Goal: Complete application form: Complete application form

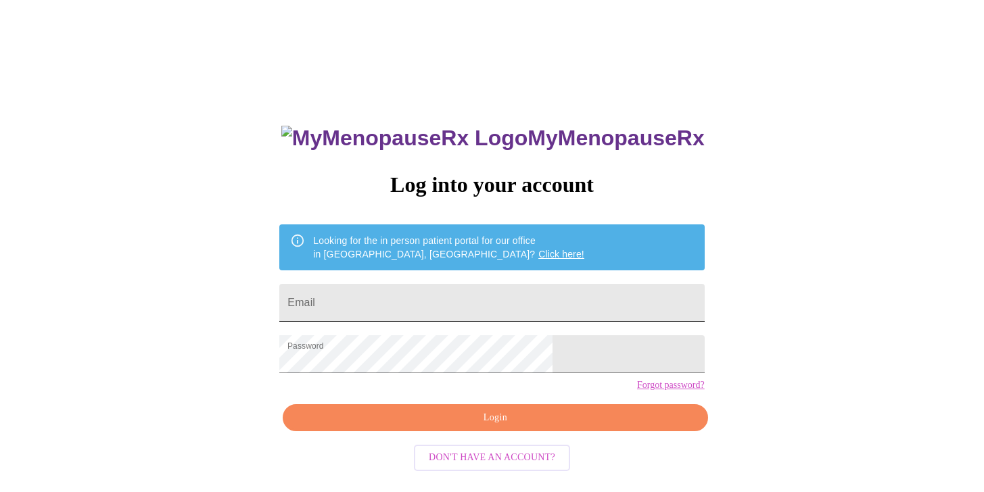
click at [557, 292] on input "Email" at bounding box center [491, 303] width 425 height 38
type input "[EMAIL_ADDRESS][DOMAIN_NAME]"
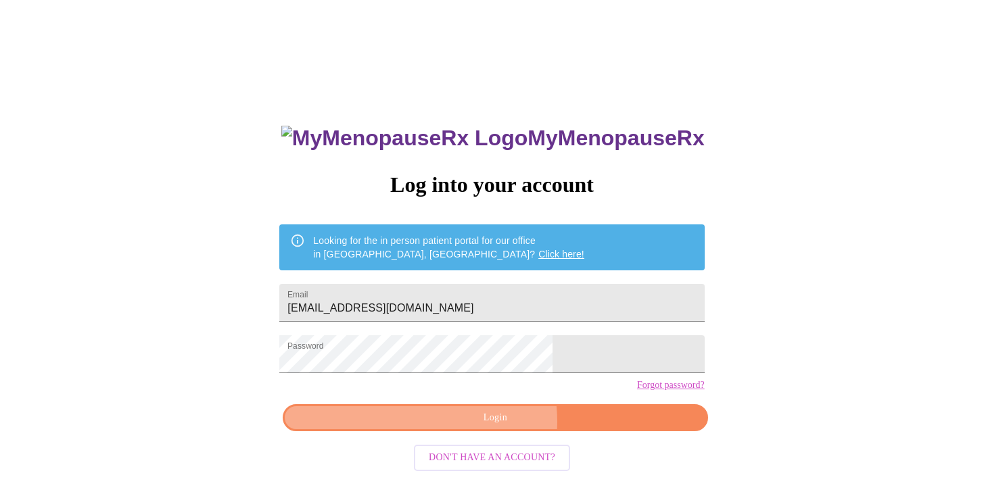
click at [479, 427] on span "Login" at bounding box center [495, 418] width 394 height 17
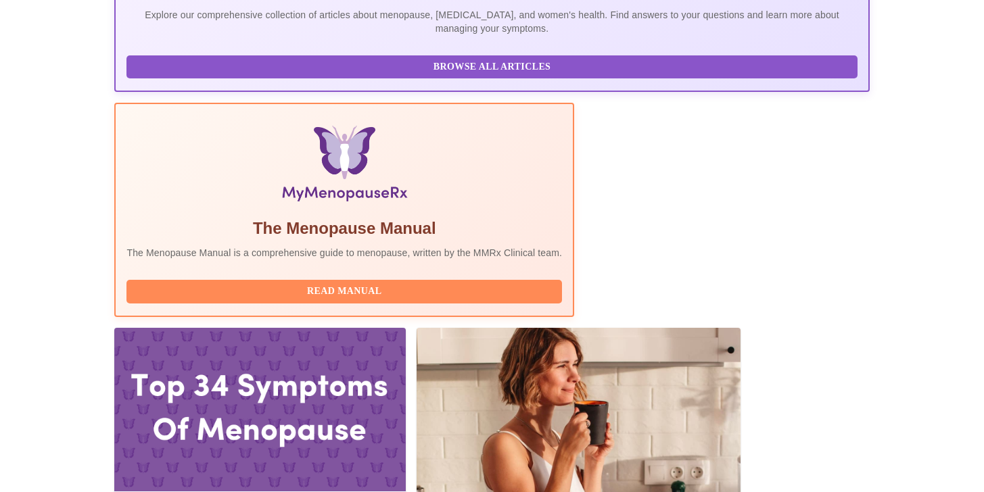
scroll to position [333, 0]
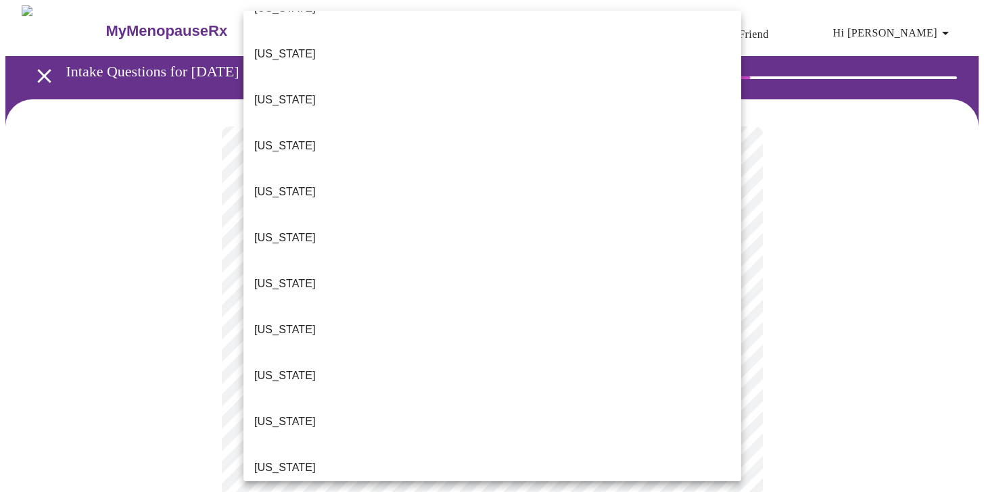
scroll to position [125, 0]
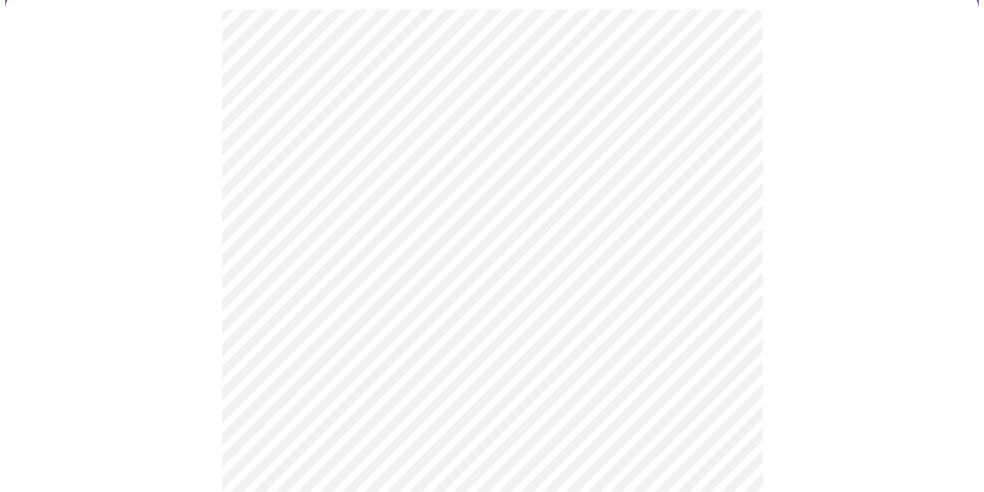
scroll to position [127, 0]
click at [661, 262] on body "MyMenopauseRx Appointments Messaging Labs Uploads Medications Community Refer a…" at bounding box center [491, 492] width 973 height 1228
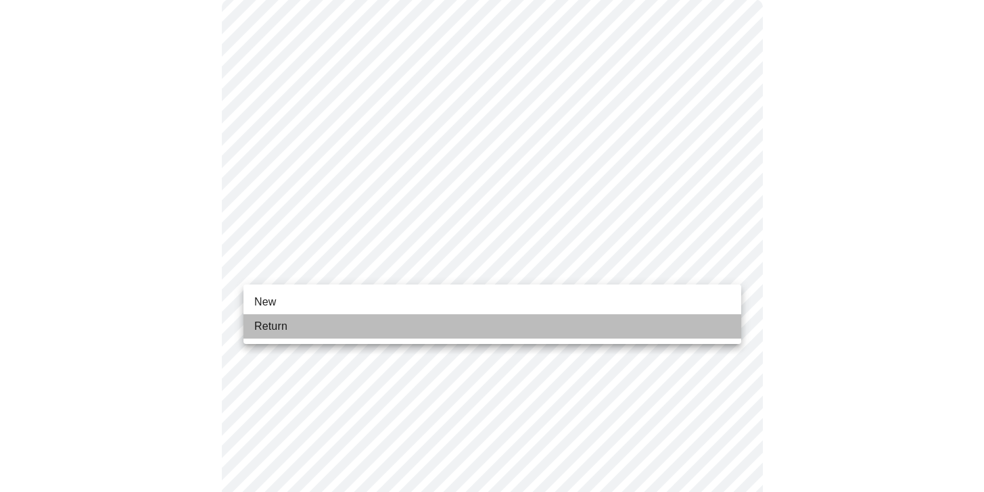
click at [464, 325] on li "Return" at bounding box center [492, 326] width 498 height 24
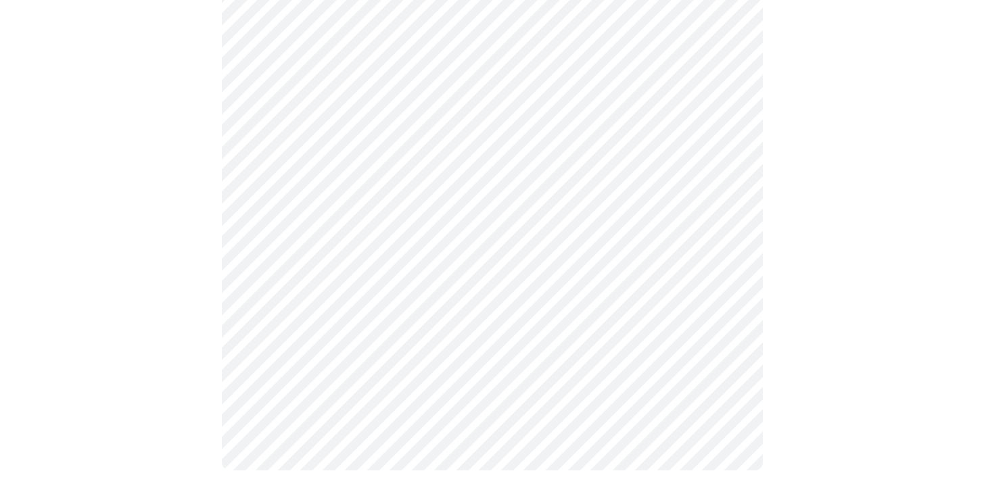
scroll to position [0, 0]
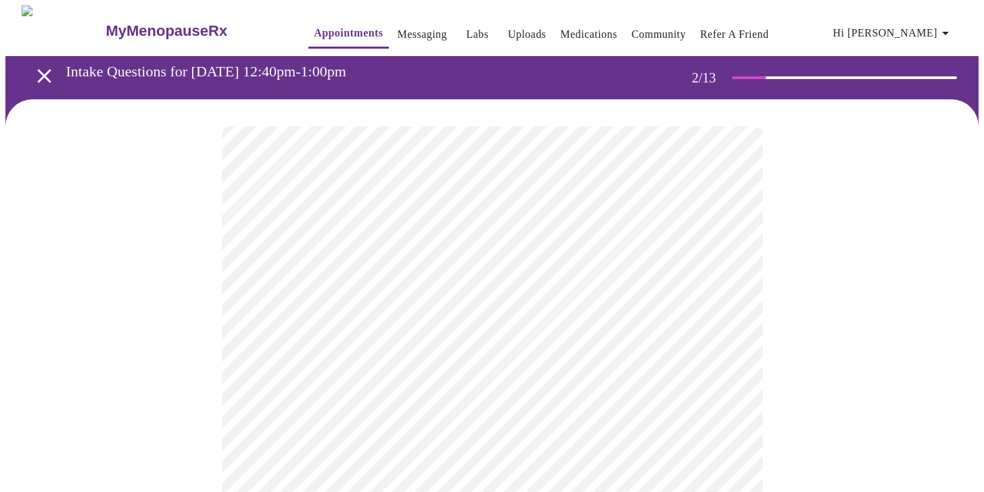
click at [614, 277] on body "MyMenopauseRx Appointments Messaging Labs Uploads Medications Community Refer a…" at bounding box center [491, 411] width 973 height 813
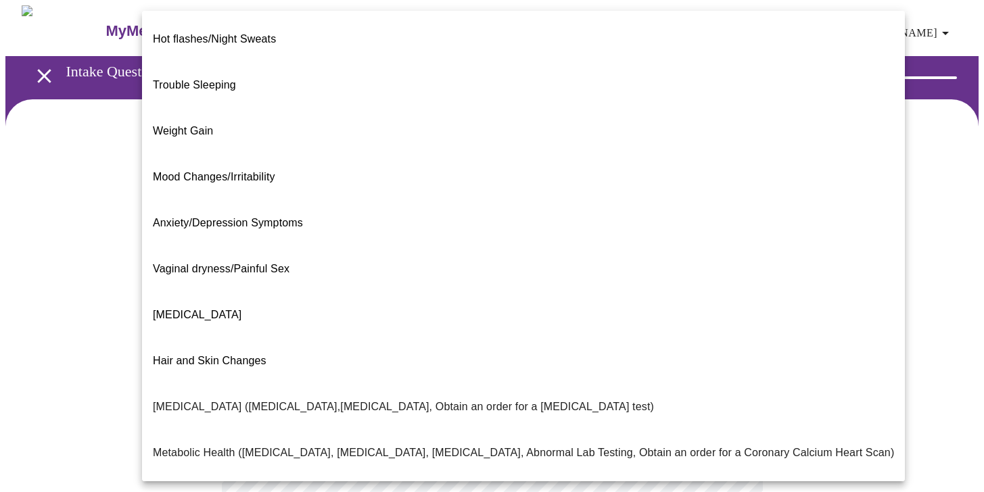
click at [960, 252] on div at bounding box center [492, 246] width 984 height 492
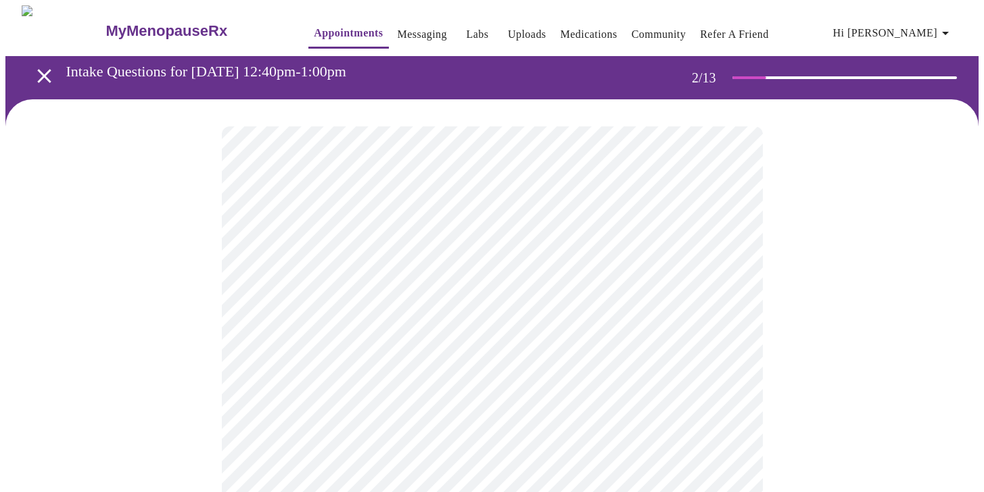
click at [651, 269] on body "MyMenopauseRx Appointments Messaging Labs Uploads Medications Community Refer a…" at bounding box center [491, 411] width 973 height 813
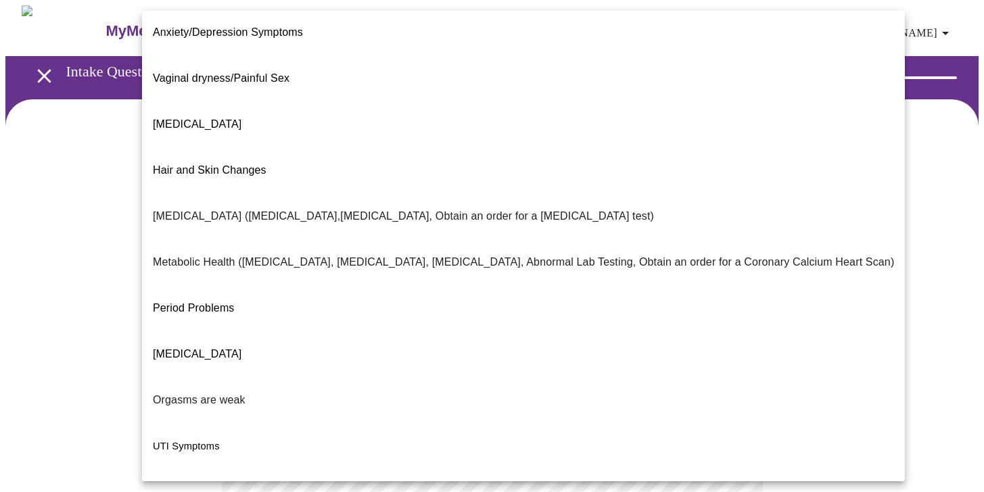
scroll to position [208, 0]
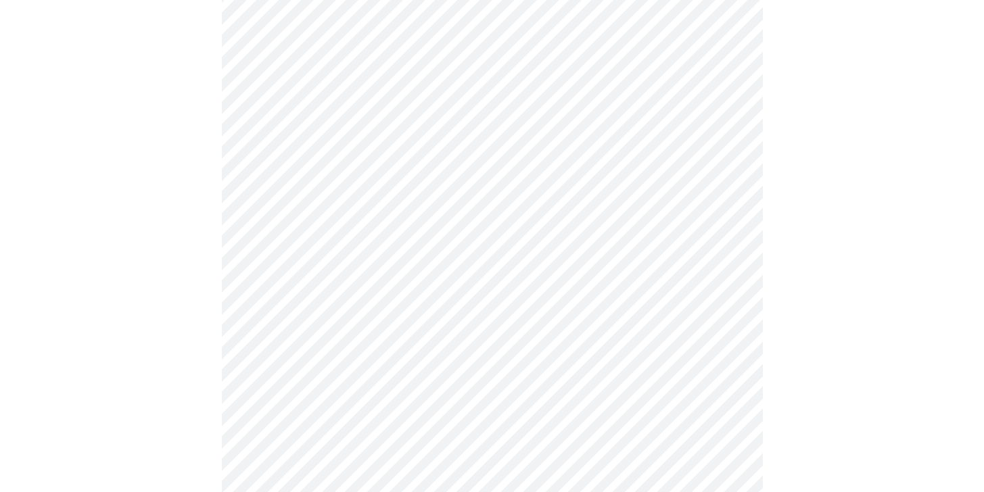
scroll to position [169, 0]
click at [588, 241] on body "MyMenopauseRx Appointments Messaging Labs Uploads Medications Community Refer a…" at bounding box center [491, 238] width 973 height 805
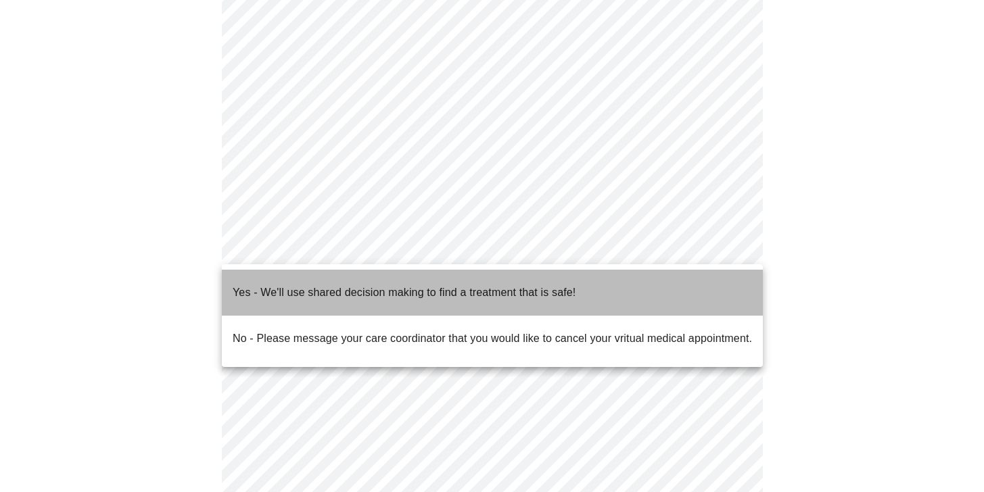
click at [538, 285] on p "Yes - We'll use shared decision making to find a treatment that is safe!" at bounding box center [404, 293] width 343 height 16
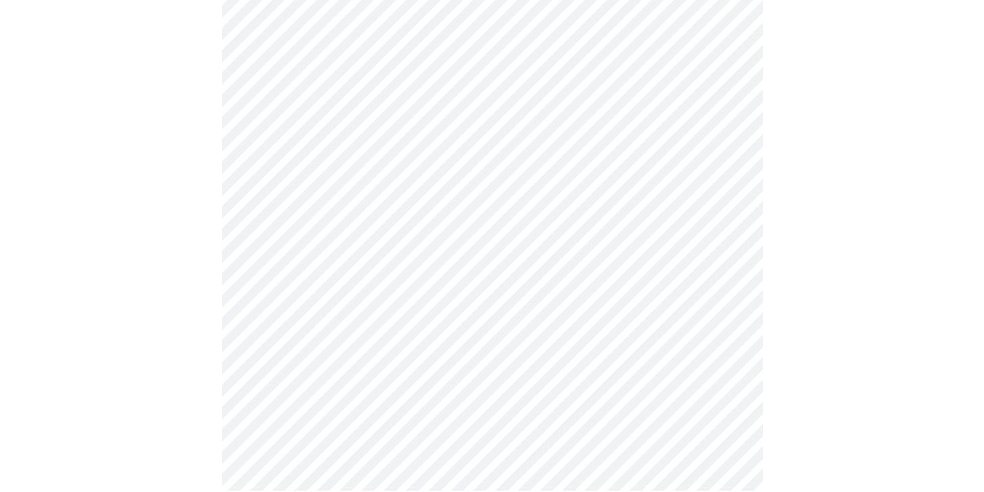
scroll to position [0, 0]
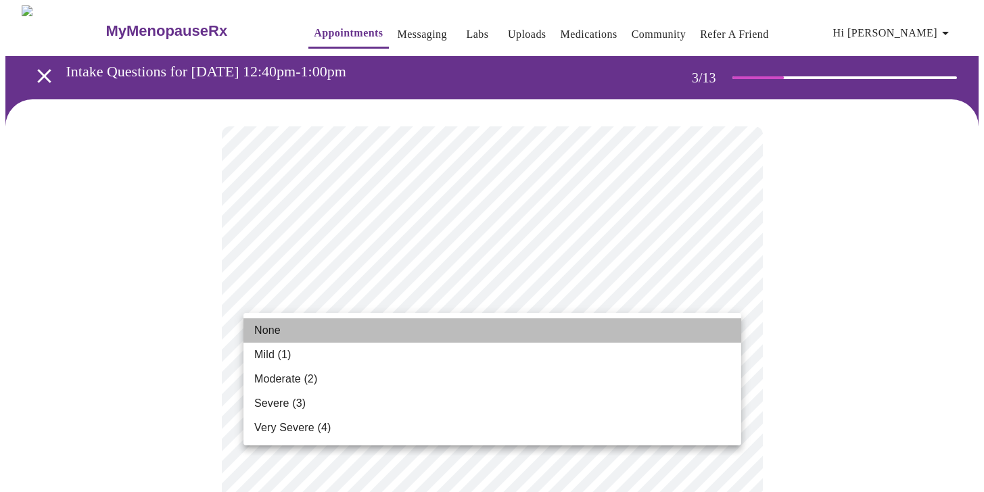
click at [586, 329] on li "None" at bounding box center [492, 331] width 498 height 24
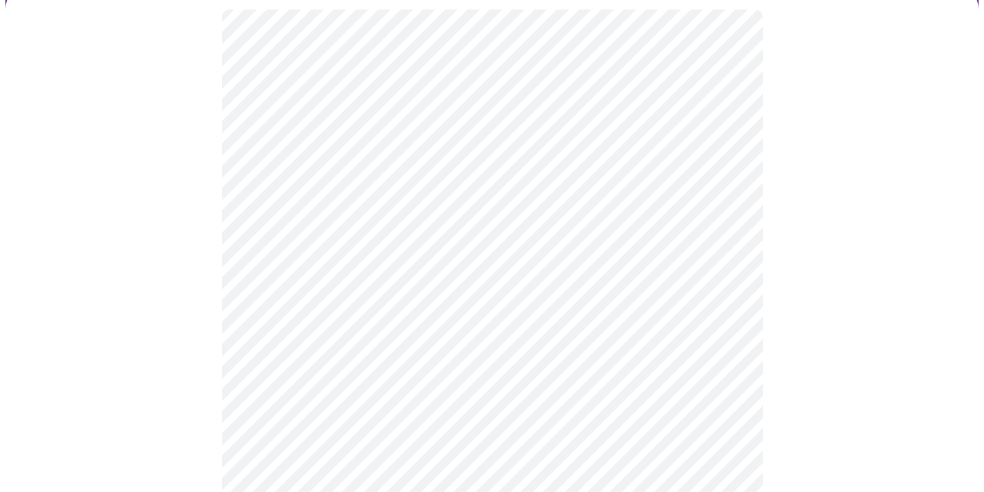
scroll to position [119, 0]
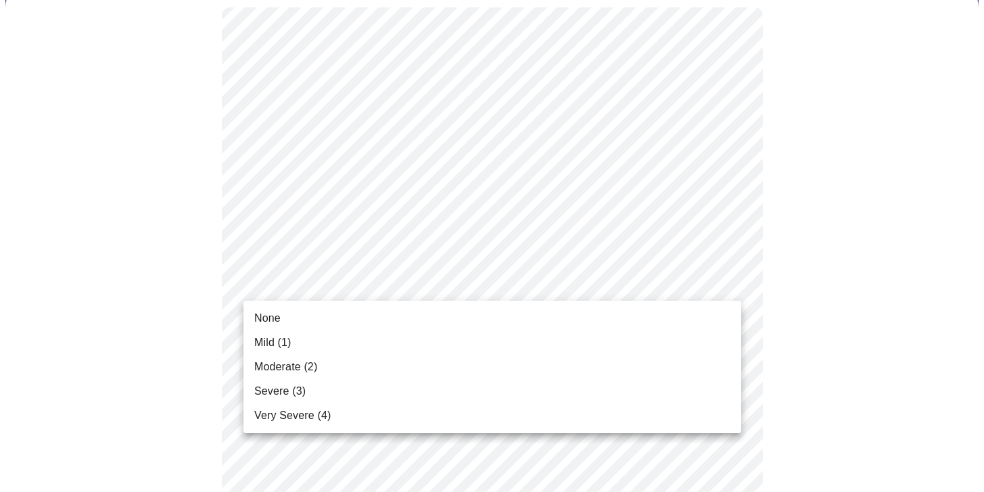
click at [610, 311] on li "None" at bounding box center [492, 318] width 498 height 24
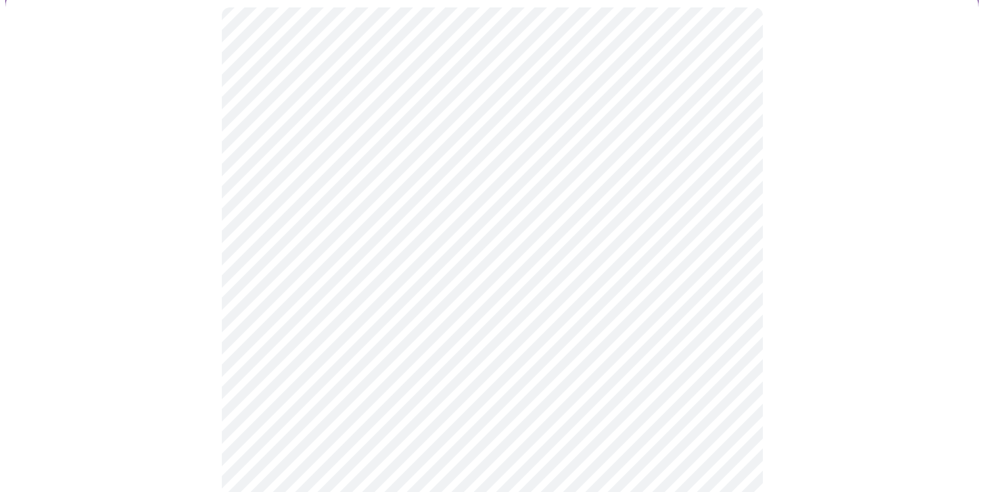
scroll to position [212, 0]
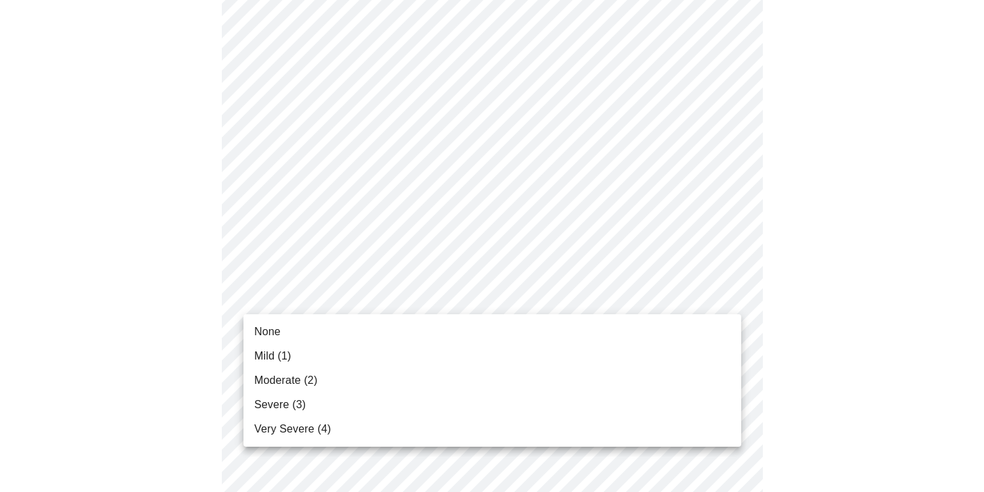
click at [482, 383] on li "Moderate (2)" at bounding box center [492, 381] width 498 height 24
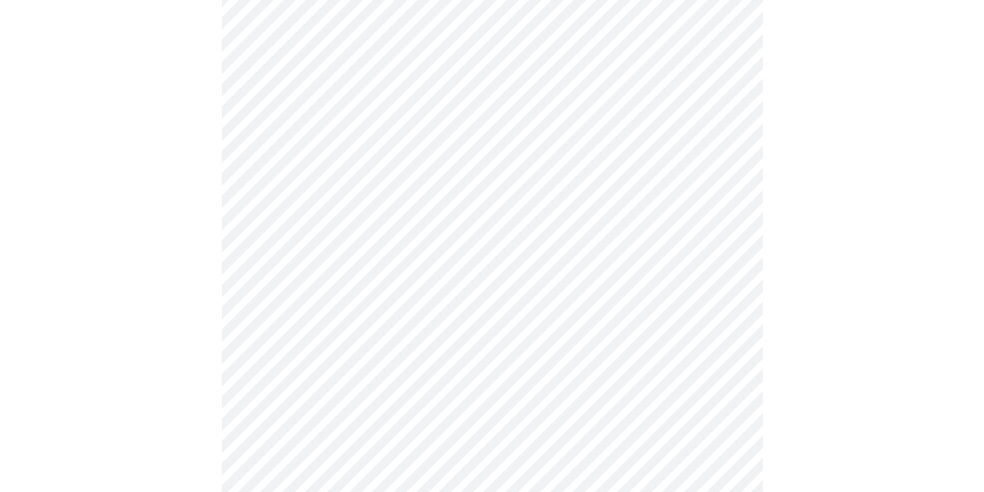
scroll to position [356, 0]
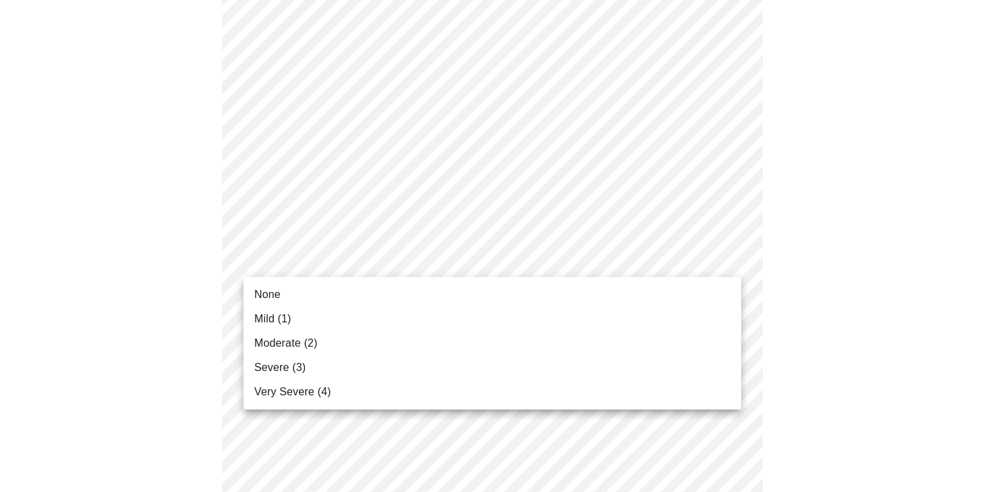
click at [564, 313] on li "Mild (1)" at bounding box center [492, 319] width 498 height 24
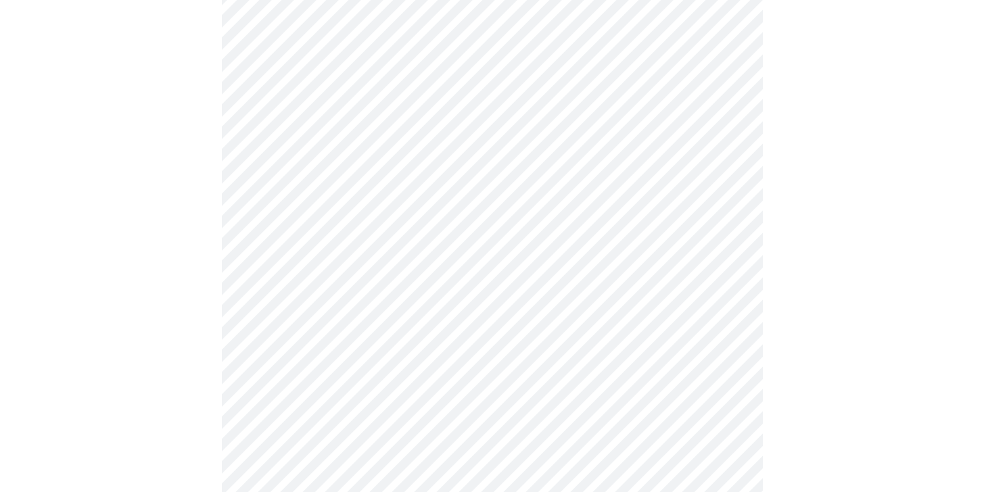
scroll to position [449, 0]
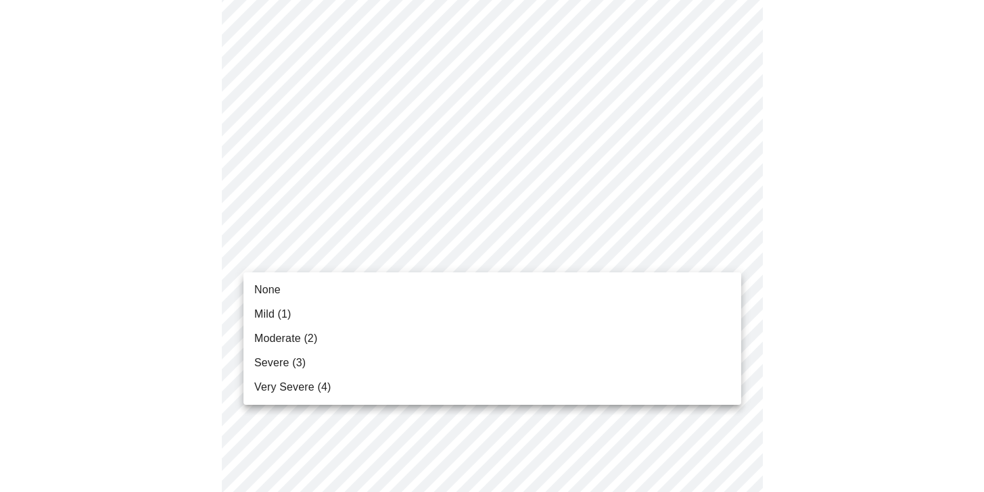
click at [617, 248] on body "MyMenopauseRx Appointments Messaging Labs Uploads Medications Community Refer a…" at bounding box center [491, 417] width 973 height 1723
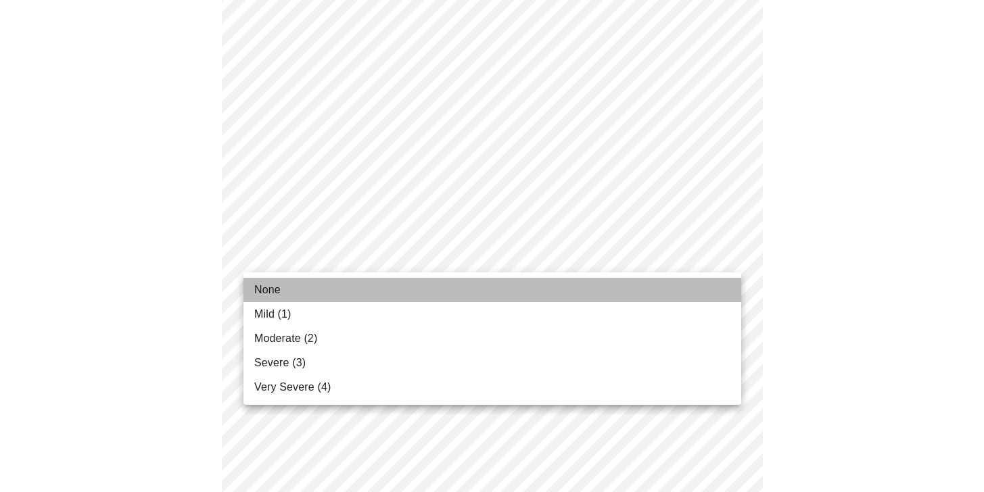
click at [553, 286] on li "None" at bounding box center [492, 290] width 498 height 24
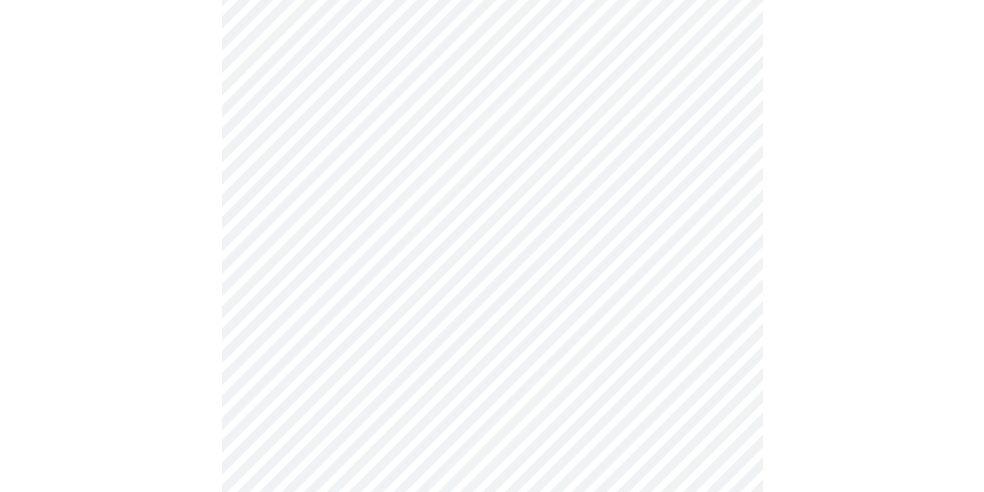
scroll to position [536, 0]
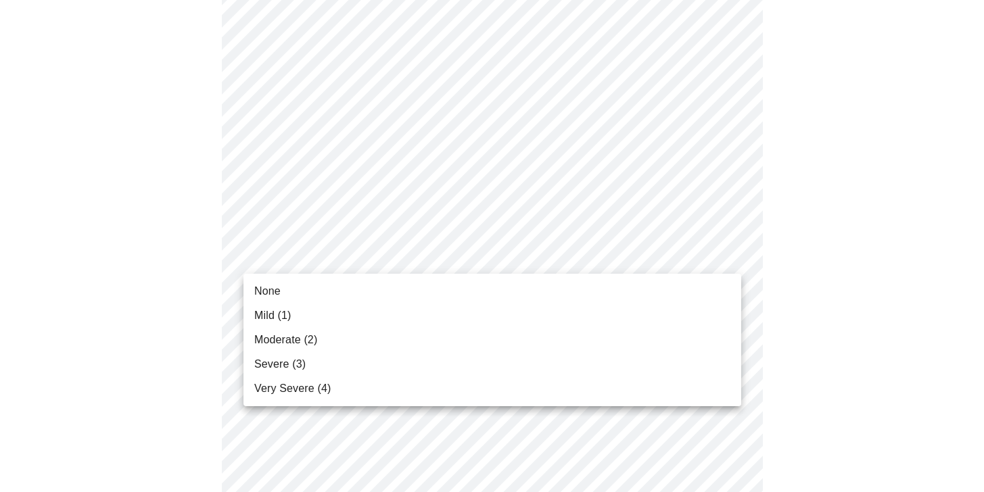
click at [678, 256] on body "MyMenopauseRx Appointments Messaging Labs Uploads Medications Community Refer a…" at bounding box center [491, 322] width 973 height 1704
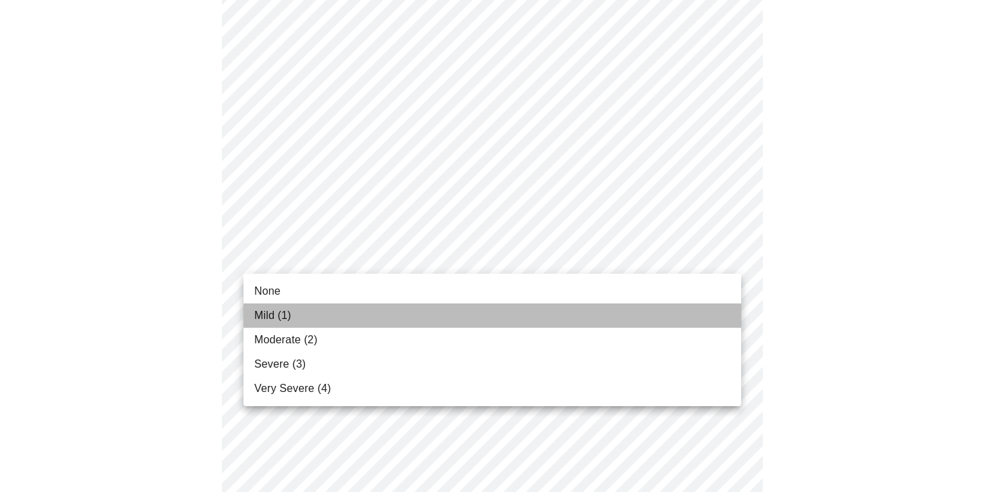
click at [559, 325] on li "Mild (1)" at bounding box center [492, 316] width 498 height 24
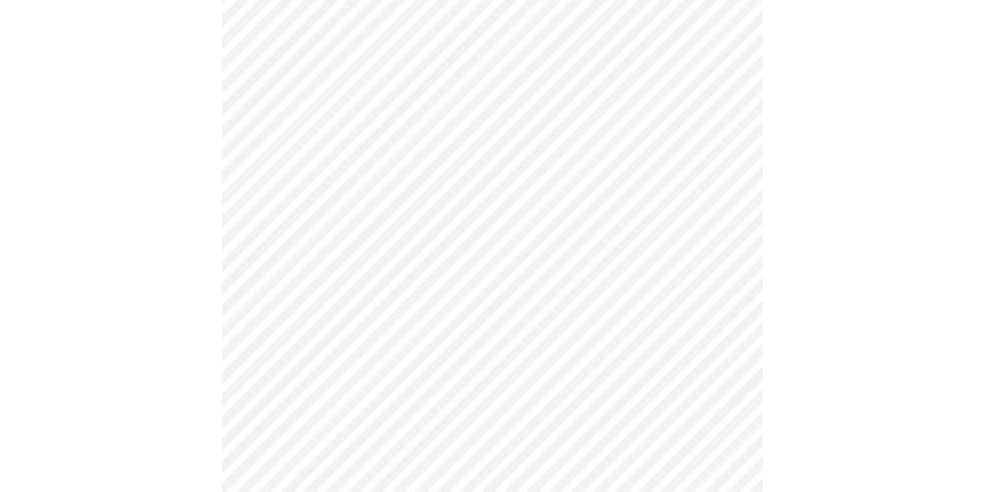
scroll to position [628, 0]
click at [691, 272] on body "MyMenopauseRx Appointments Messaging Labs Uploads Medications Community Refer a…" at bounding box center [491, 219] width 973 height 1685
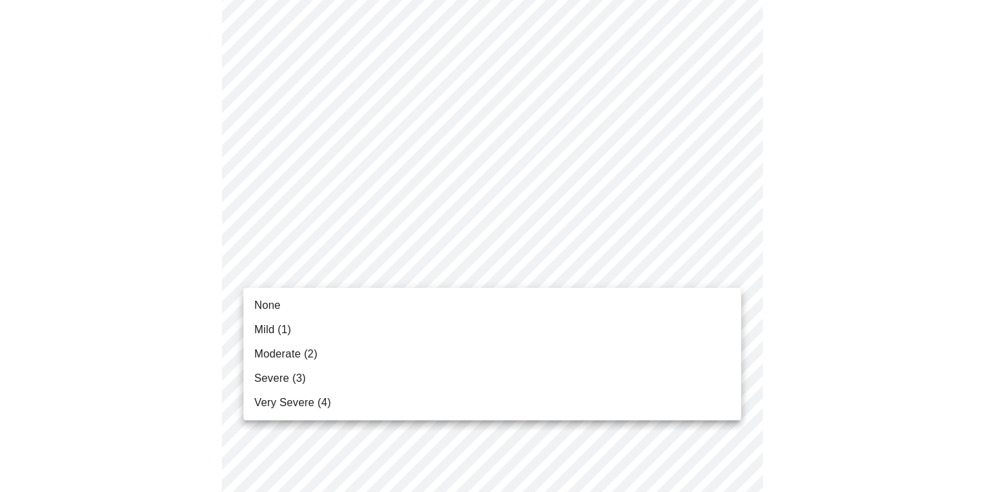
click at [491, 344] on li "Moderate (2)" at bounding box center [492, 354] width 498 height 24
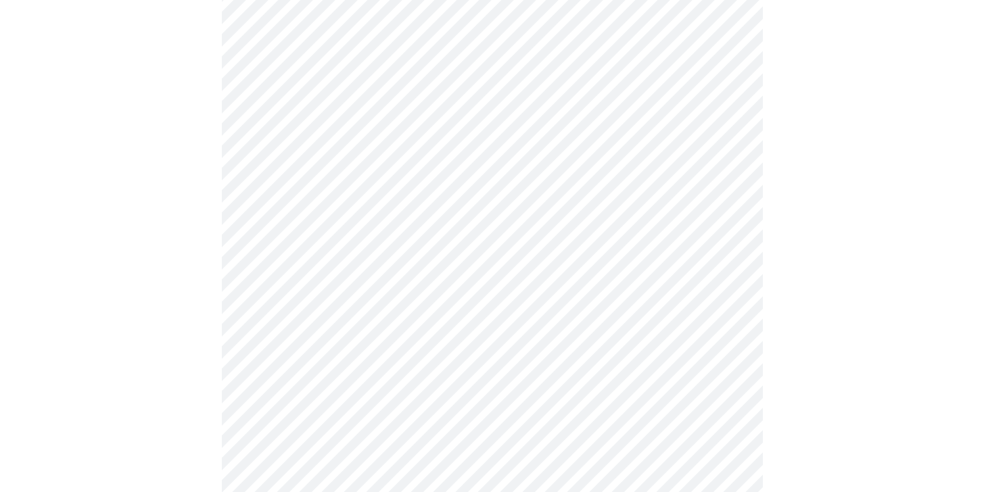
click at [586, 382] on body "MyMenopauseRx Appointments Messaging Labs Uploads Medications Community Refer a…" at bounding box center [491, 210] width 973 height 1666
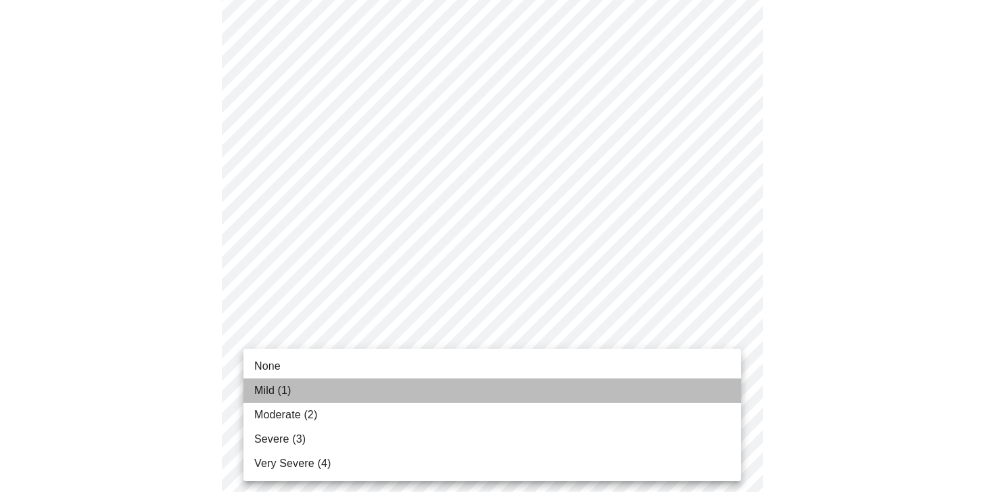
click at [586, 382] on li "Mild (1)" at bounding box center [492, 391] width 498 height 24
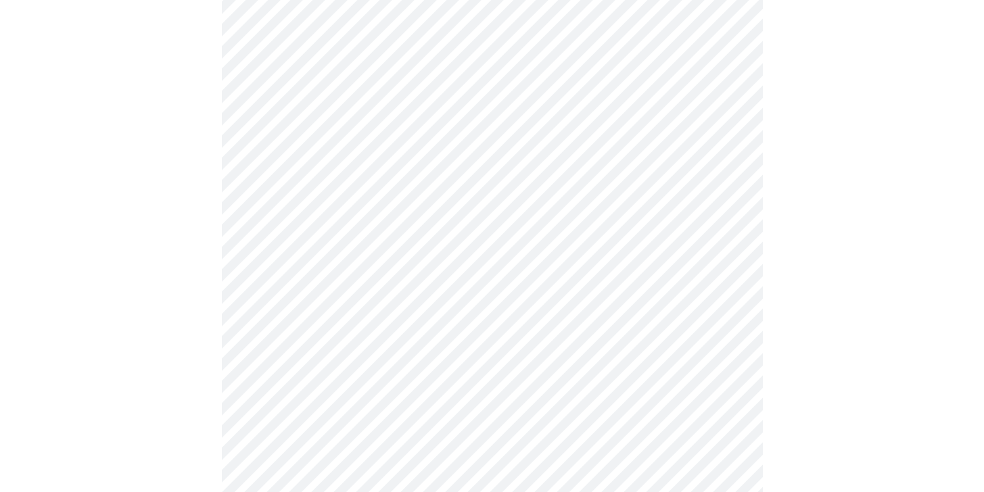
scroll to position [908, 0]
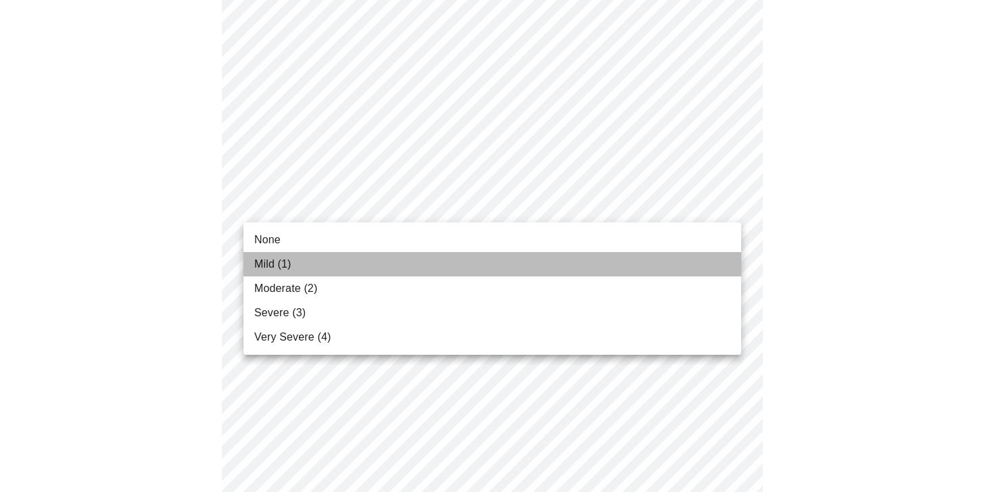
click at [605, 257] on li "Mild (1)" at bounding box center [492, 264] width 498 height 24
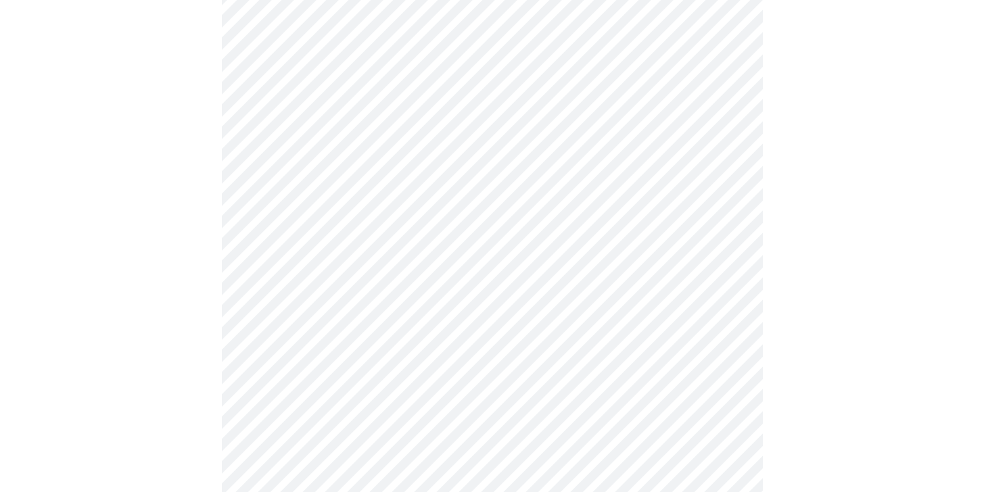
scroll to position [960, 0]
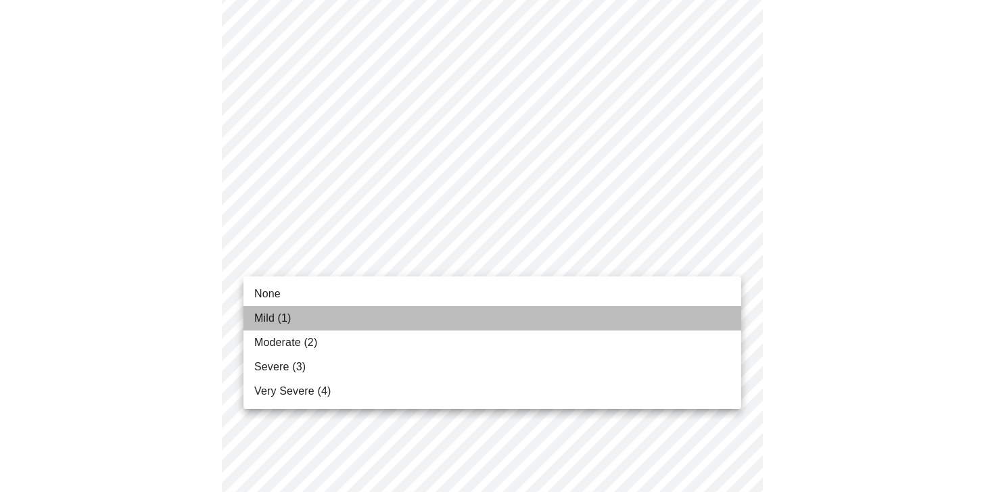
click at [592, 315] on li "Mild (1)" at bounding box center [492, 318] width 498 height 24
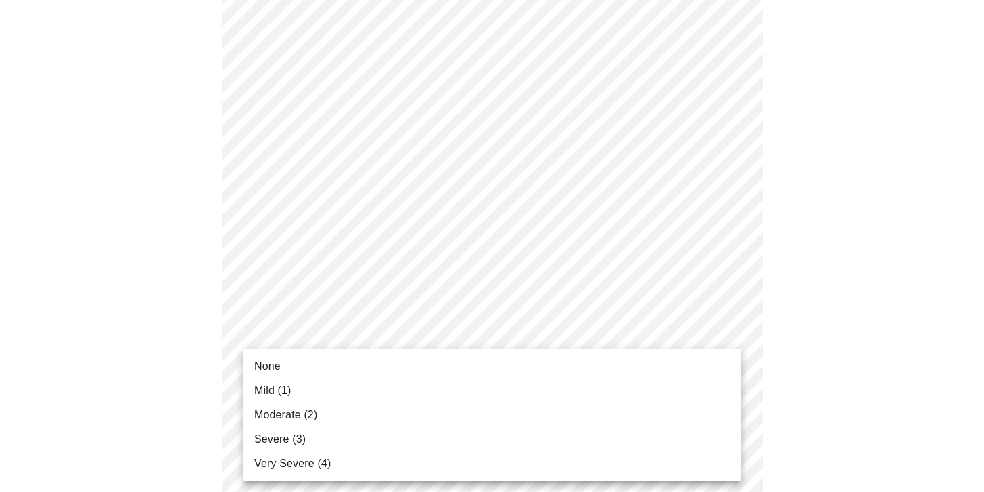
click at [852, 276] on div at bounding box center [492, 246] width 984 height 492
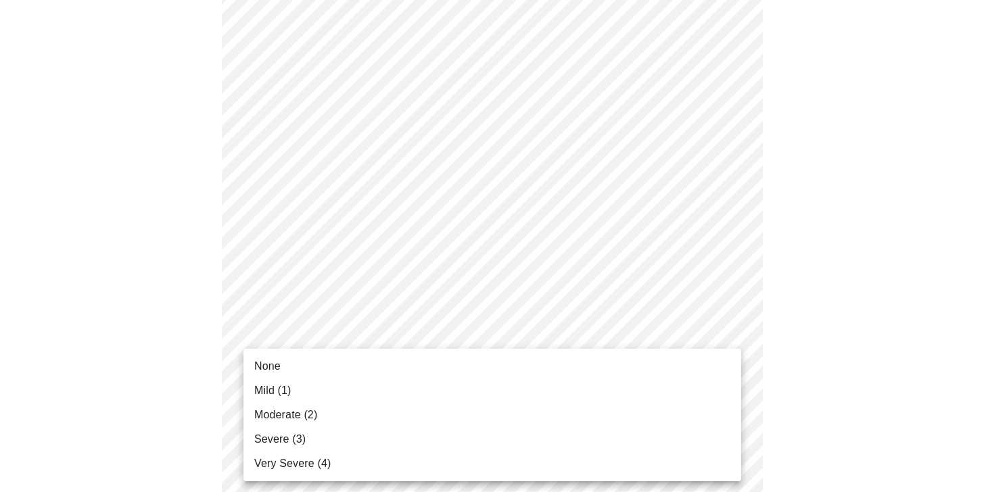
click at [503, 421] on li "Moderate (2)" at bounding box center [492, 415] width 498 height 24
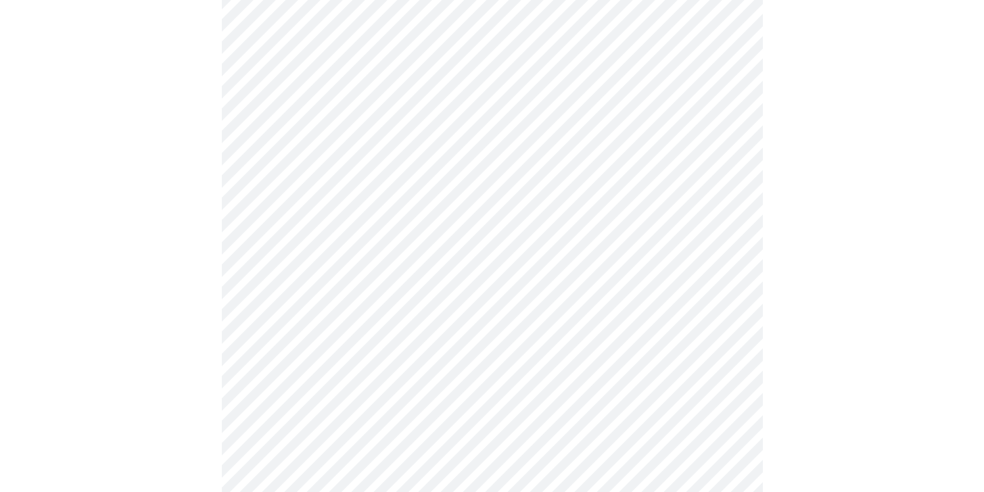
scroll to position [532, 0]
click at [555, 306] on body "MyMenopauseRx Appointments Messaging Labs Uploads Medications Community Refer a…" at bounding box center [491, 140] width 973 height 1335
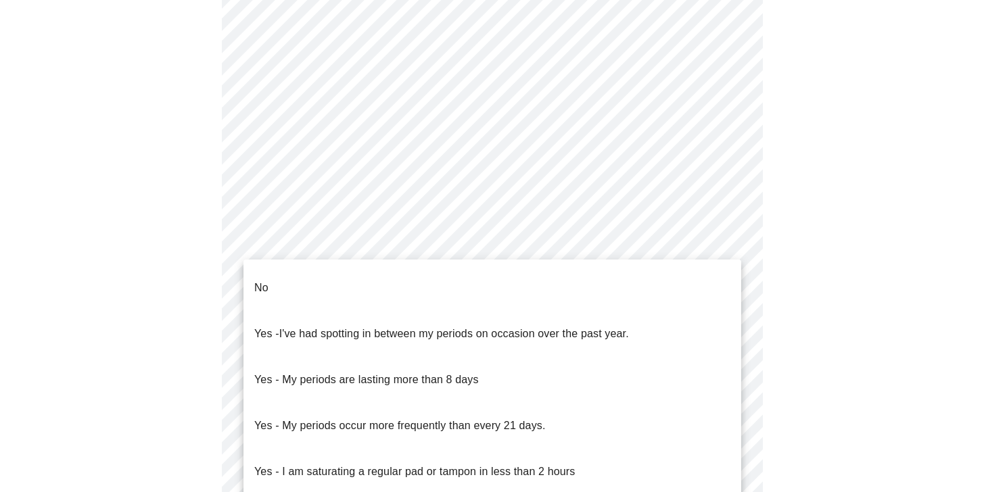
click at [486, 277] on li "No" at bounding box center [492, 288] width 498 height 46
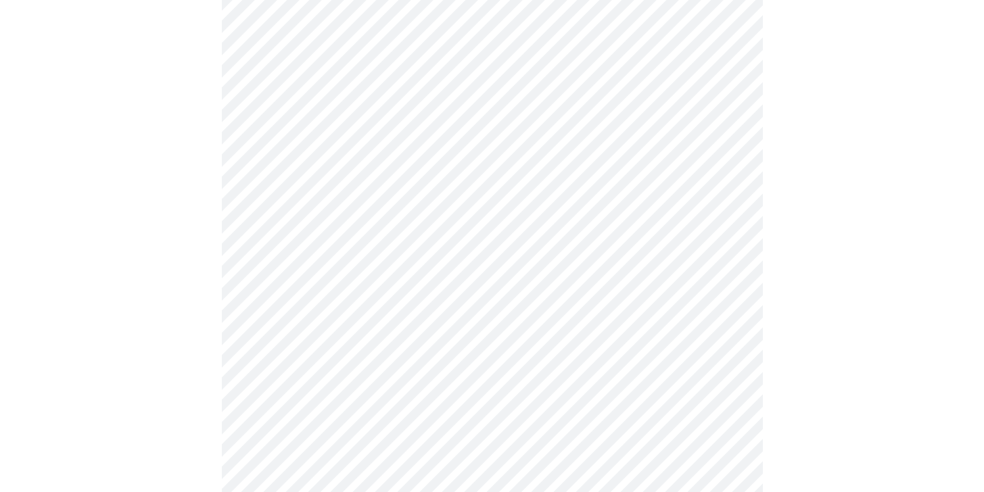
scroll to position [670, 0]
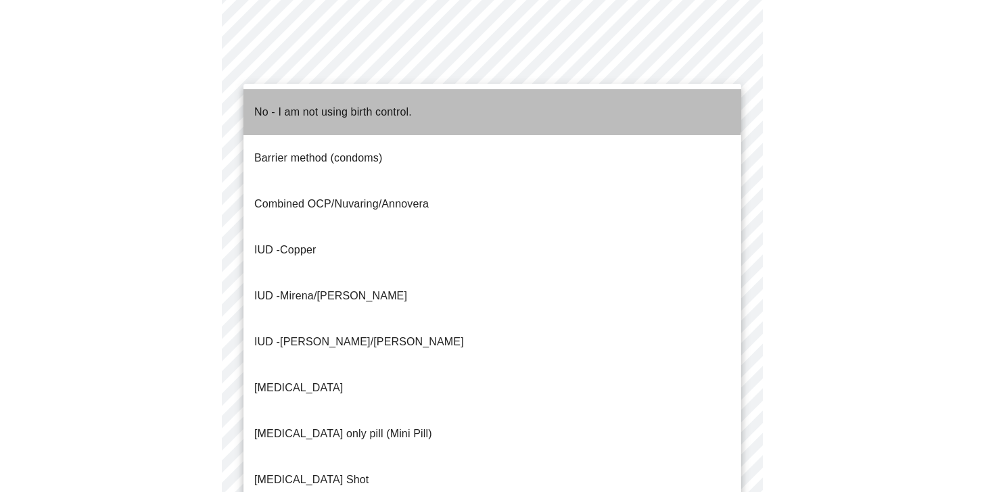
click at [463, 93] on li "No - I am not using birth control." at bounding box center [492, 112] width 498 height 46
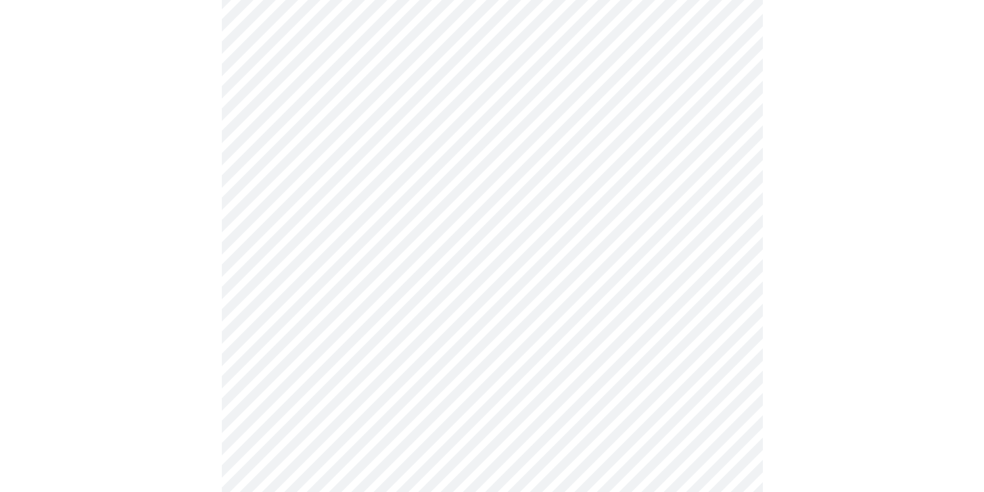
scroll to position [757, 0]
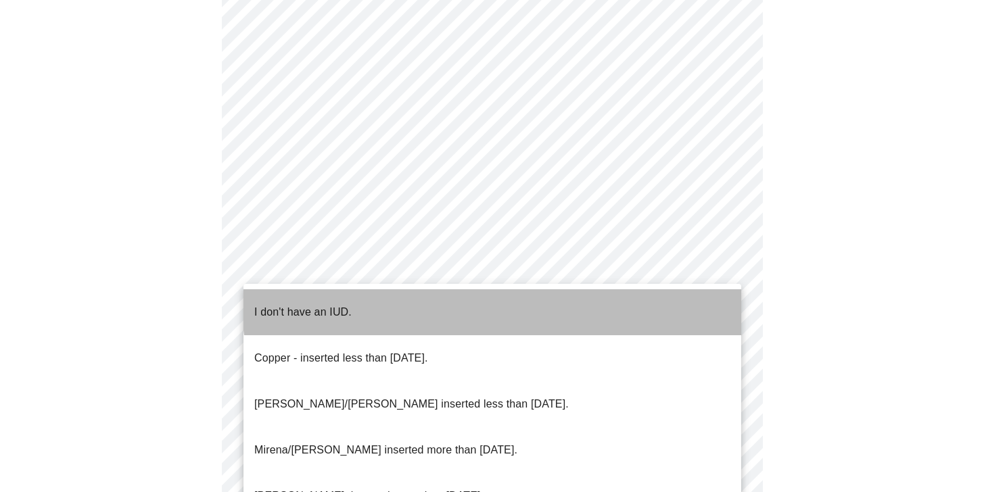
click at [585, 293] on li "I don't have an IUD." at bounding box center [492, 312] width 498 height 46
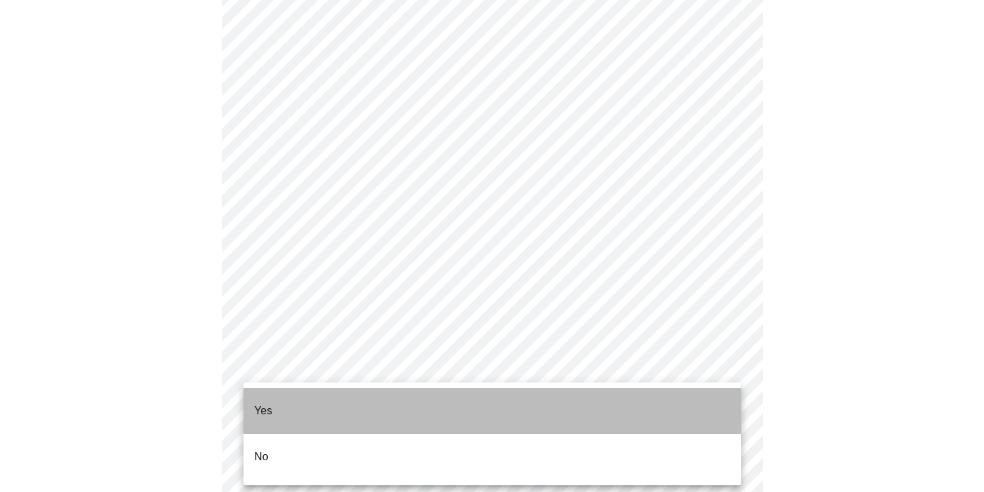
click at [582, 402] on li "Yes" at bounding box center [492, 411] width 498 height 46
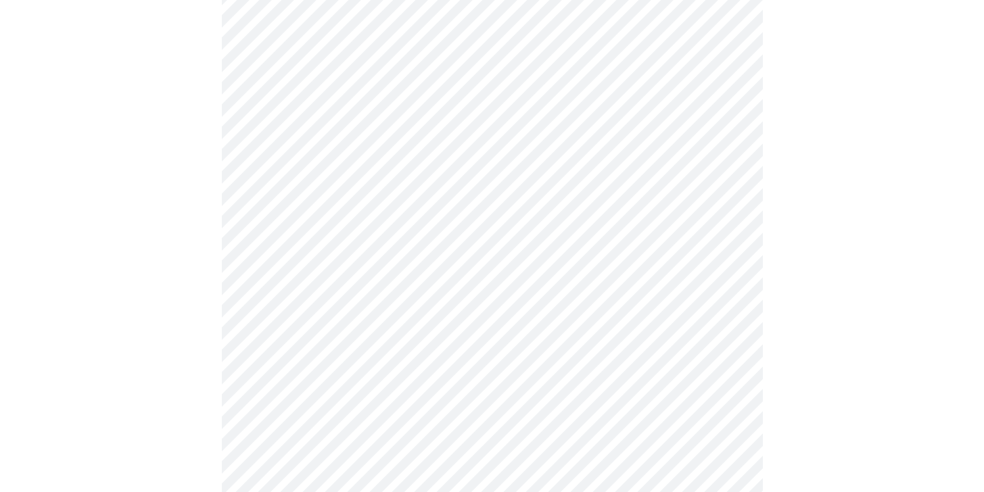
scroll to position [202, 0]
click at [693, 264] on body "MyMenopauseRx Appointments Messaging Labs Uploads Medications Community Refer a…" at bounding box center [491, 303] width 973 height 1000
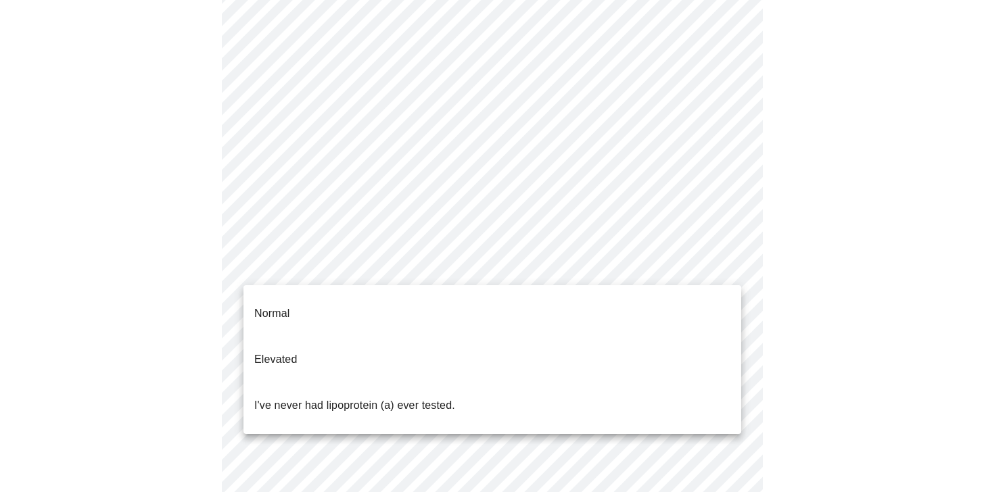
click at [655, 300] on li "Normal" at bounding box center [492, 314] width 498 height 46
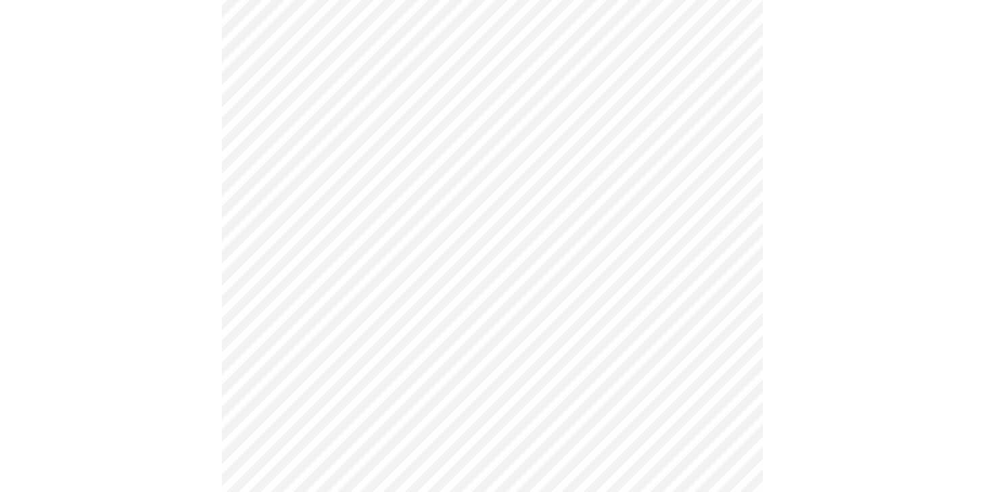
scroll to position [3445, 0]
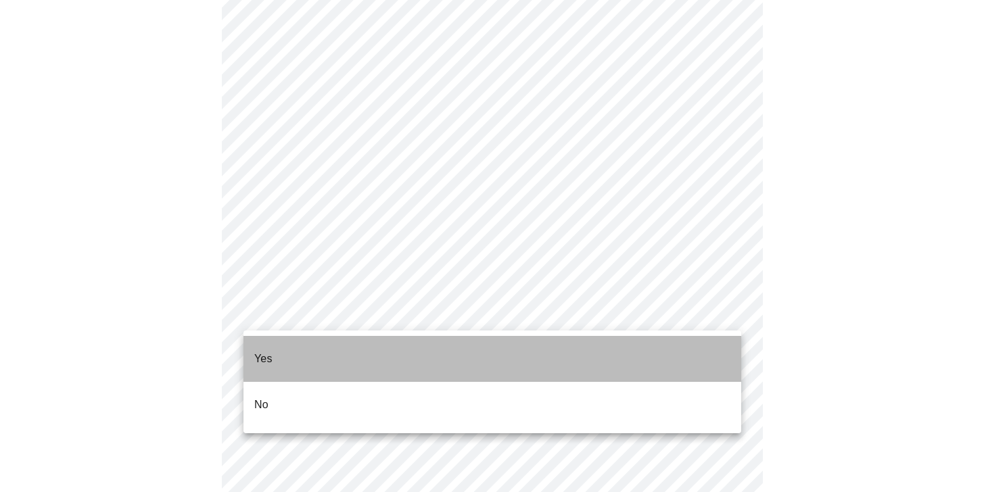
click at [482, 359] on li "Yes" at bounding box center [492, 359] width 498 height 46
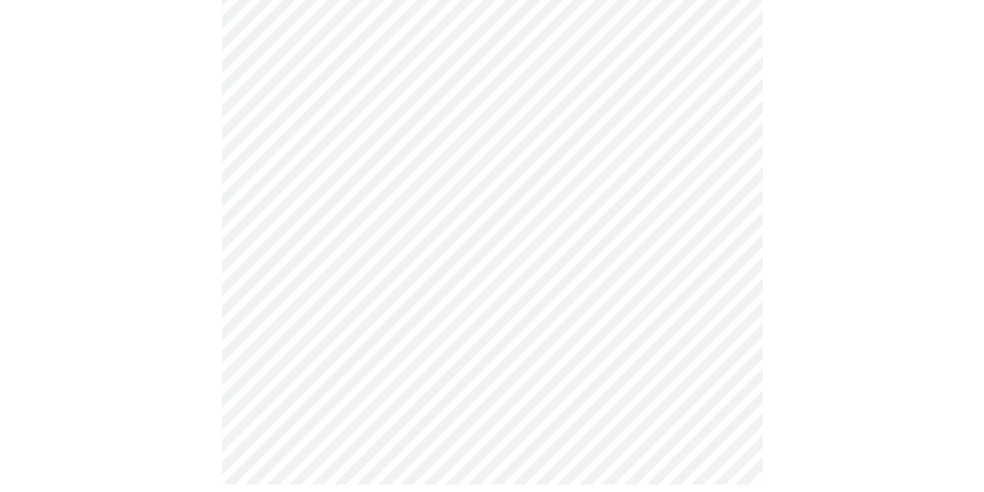
scroll to position [1151, 0]
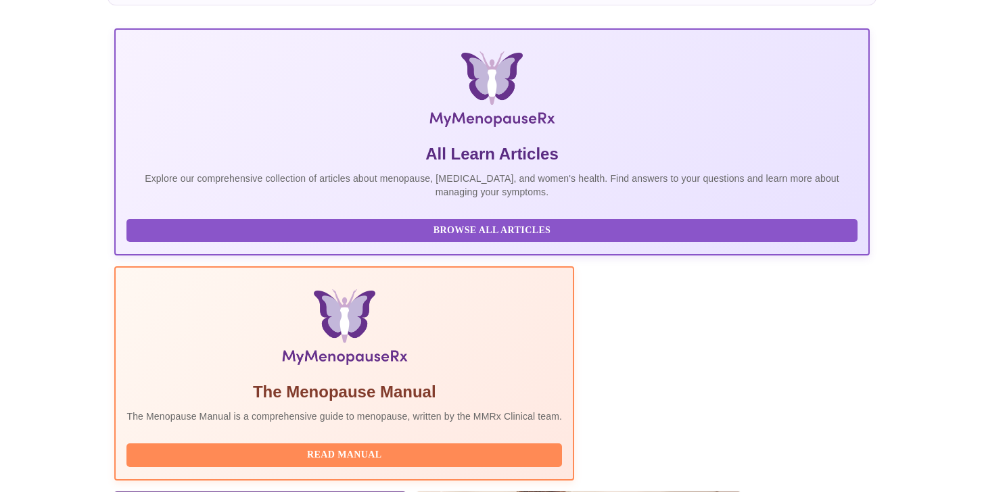
scroll to position [111, 0]
